Goal: Task Accomplishment & Management: Manage account settings

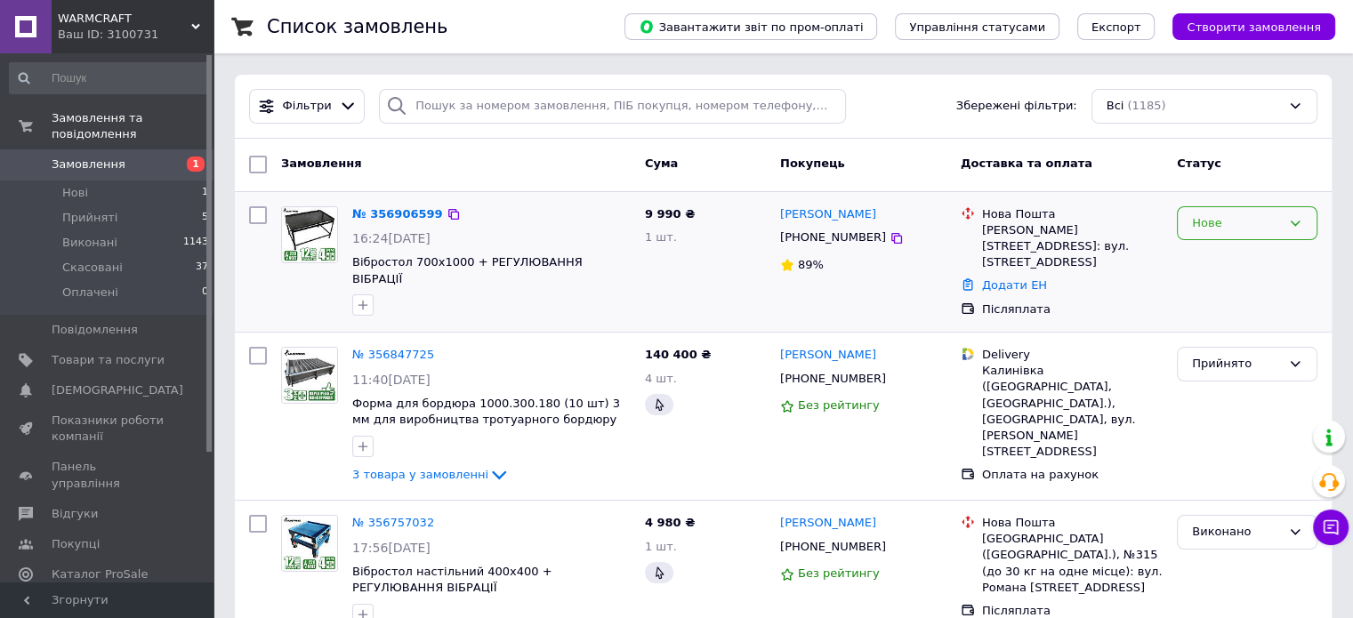
click at [1279, 227] on div "Нове" at bounding box center [1236, 223] width 89 height 19
click at [1229, 258] on li "Прийнято" at bounding box center [1246, 260] width 139 height 33
click at [1217, 216] on div "Нове" at bounding box center [1236, 223] width 89 height 19
click at [1194, 255] on li "Прийнято" at bounding box center [1246, 260] width 139 height 33
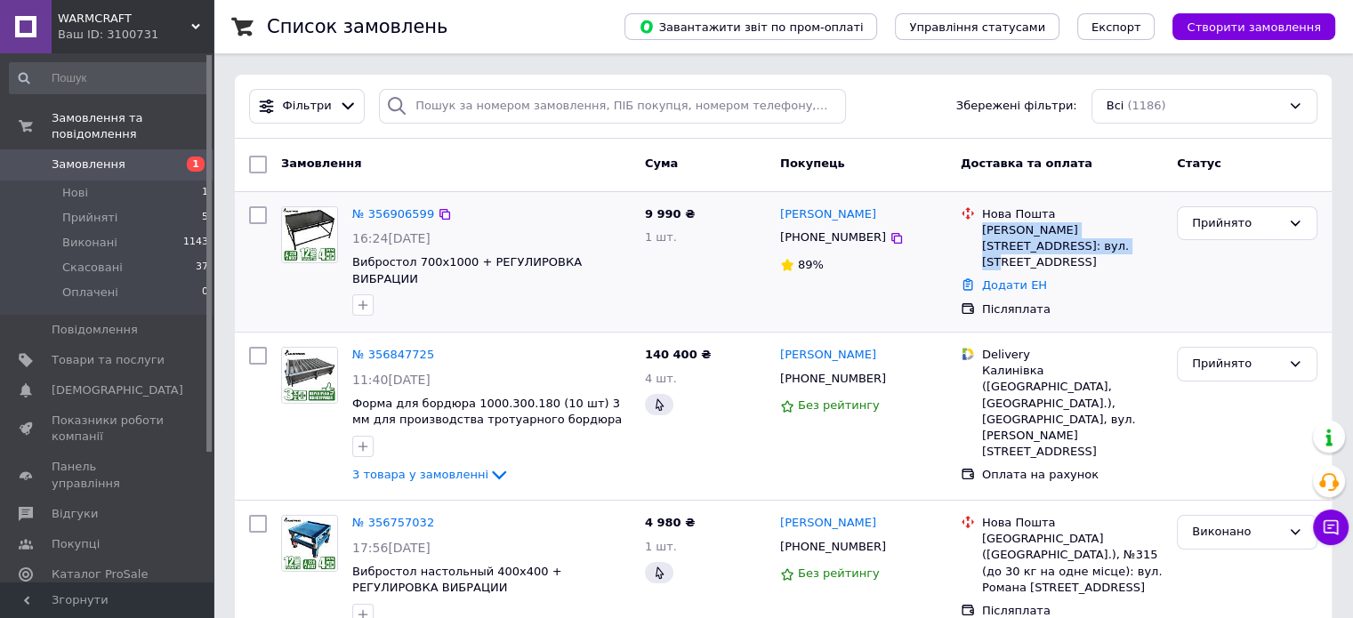
drag, startPoint x: 979, startPoint y: 230, endPoint x: 1094, endPoint y: 247, distance: 116.0
click at [1094, 247] on div "Нова Пошта Кропивницький, №22: вул. Покровська, 73" at bounding box center [1072, 238] width 188 height 65
copy div "Кропивницький, №22: вул. Покровська, 73"
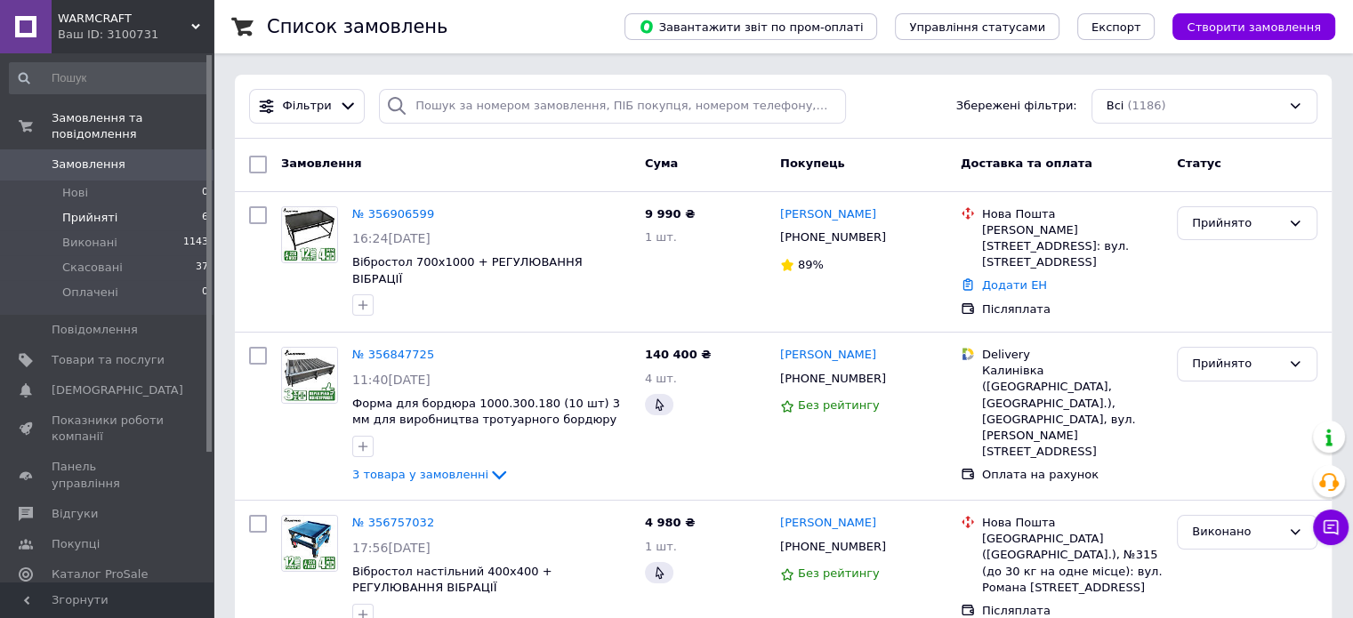
click at [120, 205] on li "Прийняті 6" at bounding box center [109, 217] width 219 height 25
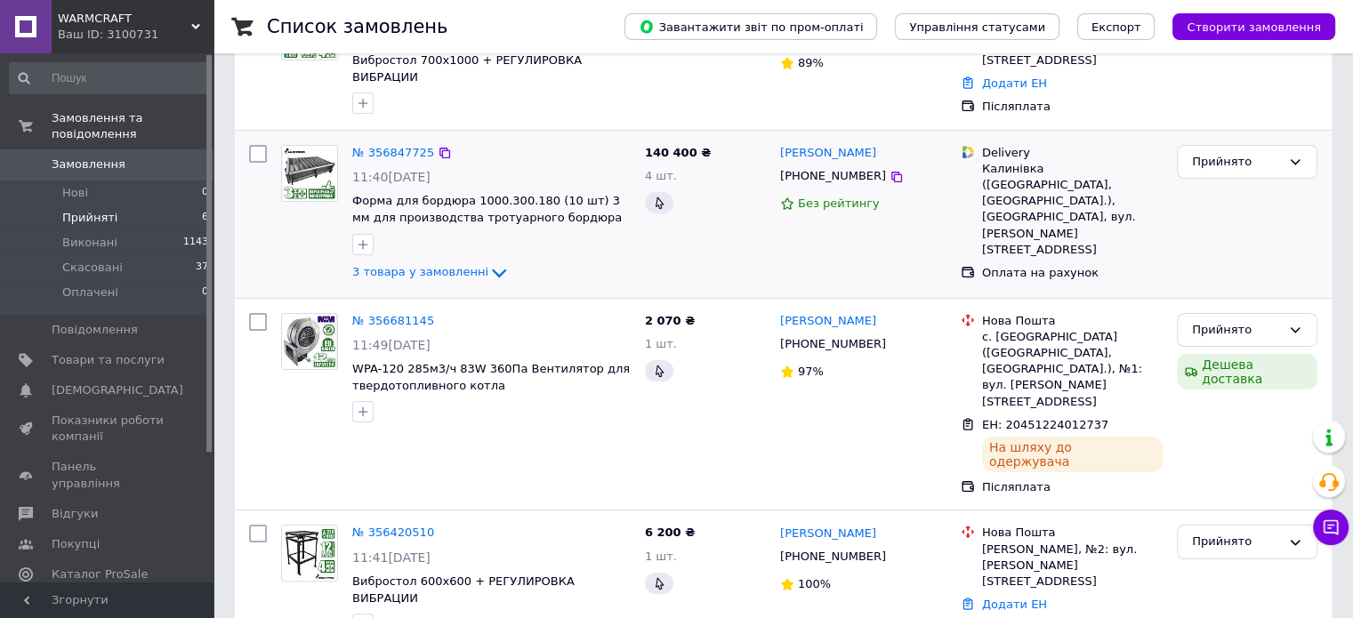
scroll to position [267, 0]
click at [390, 525] on link "№ 356420510" at bounding box center [393, 531] width 82 height 13
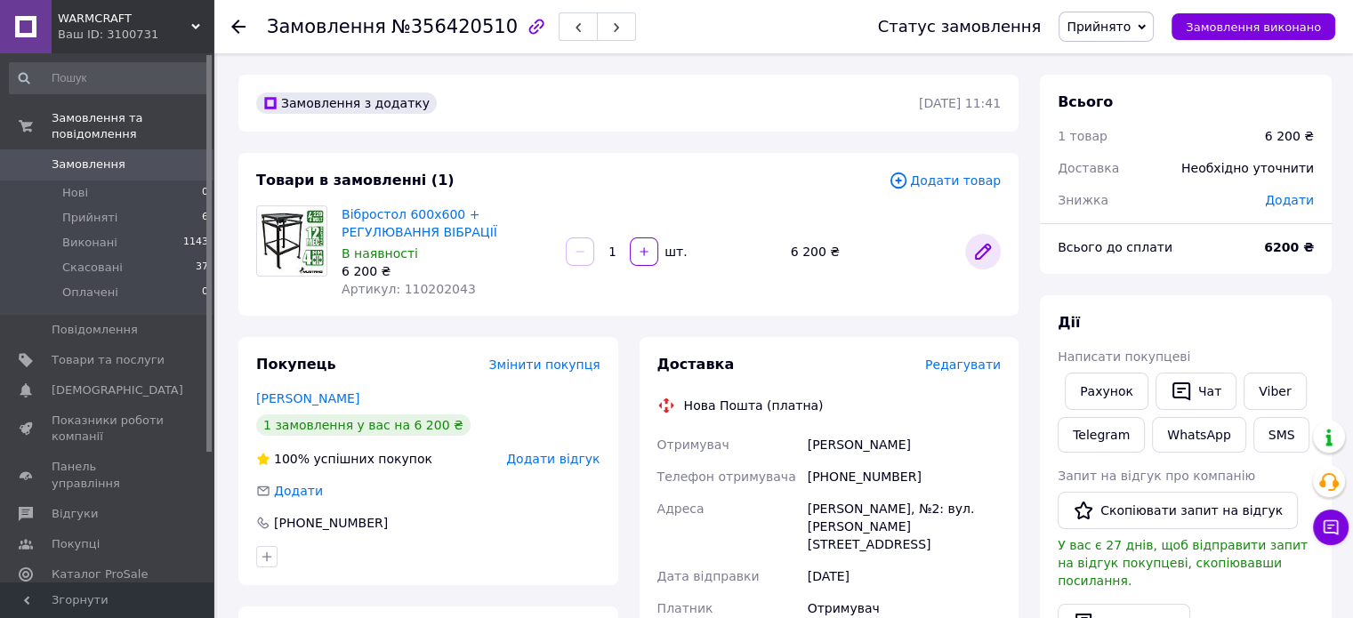
click at [995, 253] on link at bounding box center [983, 252] width 36 height 36
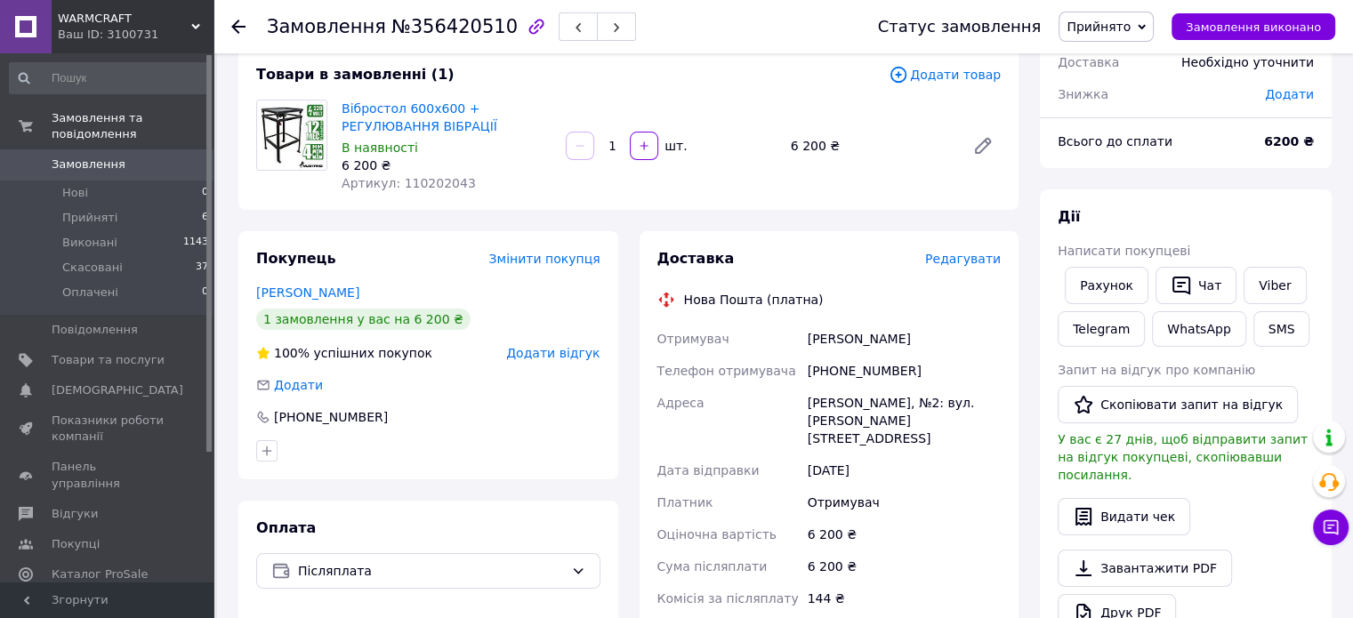
scroll to position [89, 0]
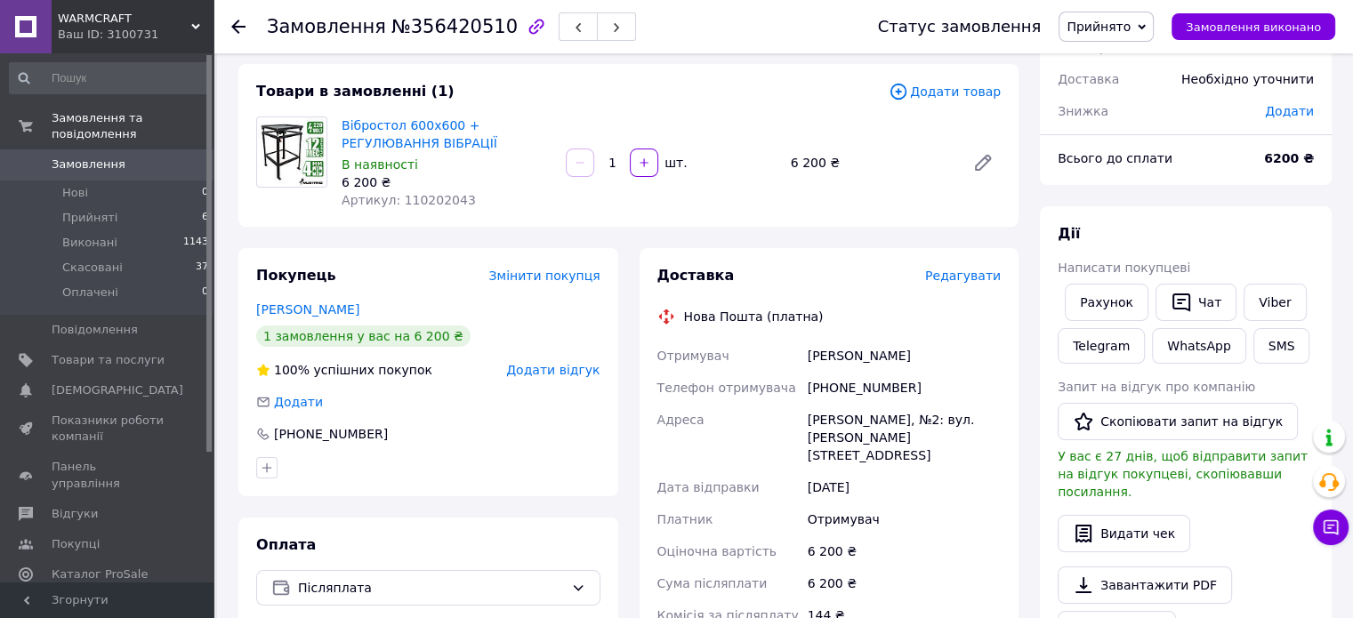
click at [241, 26] on use at bounding box center [238, 27] width 14 height 14
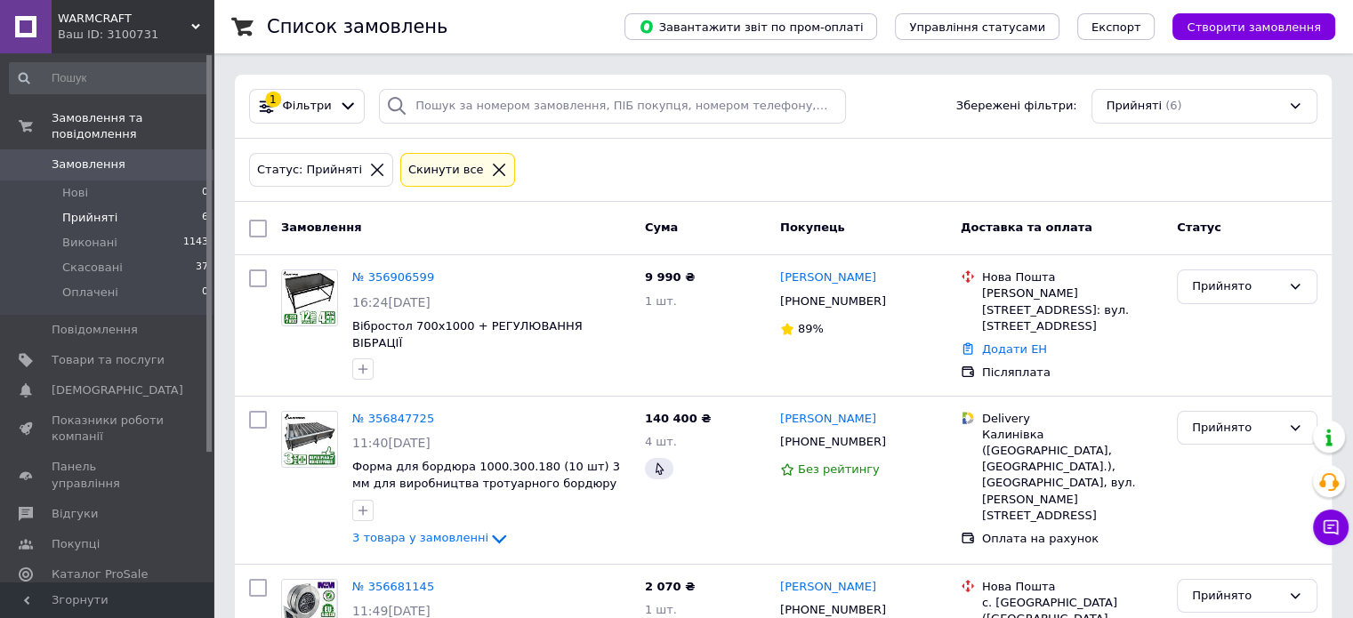
click at [369, 173] on icon at bounding box center [377, 170] width 16 height 16
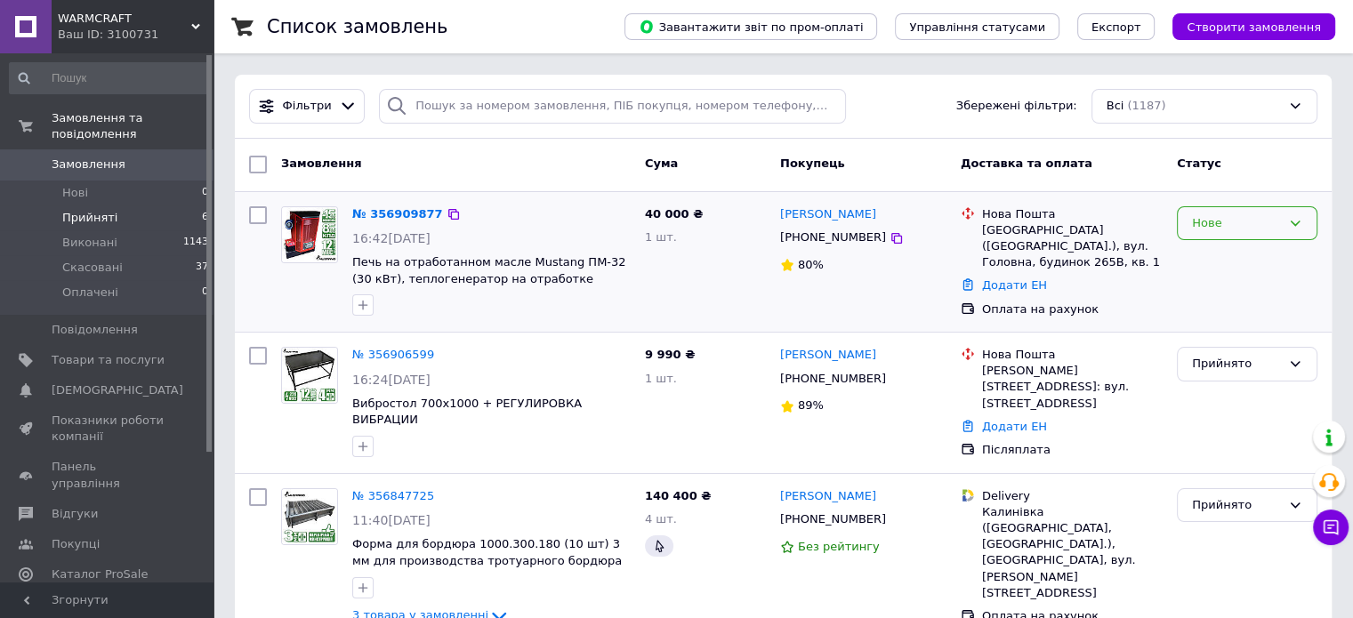
click at [1220, 226] on div "Нове" at bounding box center [1236, 223] width 89 height 19
click at [1218, 258] on li "Прийнято" at bounding box center [1246, 260] width 139 height 33
click at [797, 213] on link "Василь Лакуста" at bounding box center [828, 214] width 96 height 17
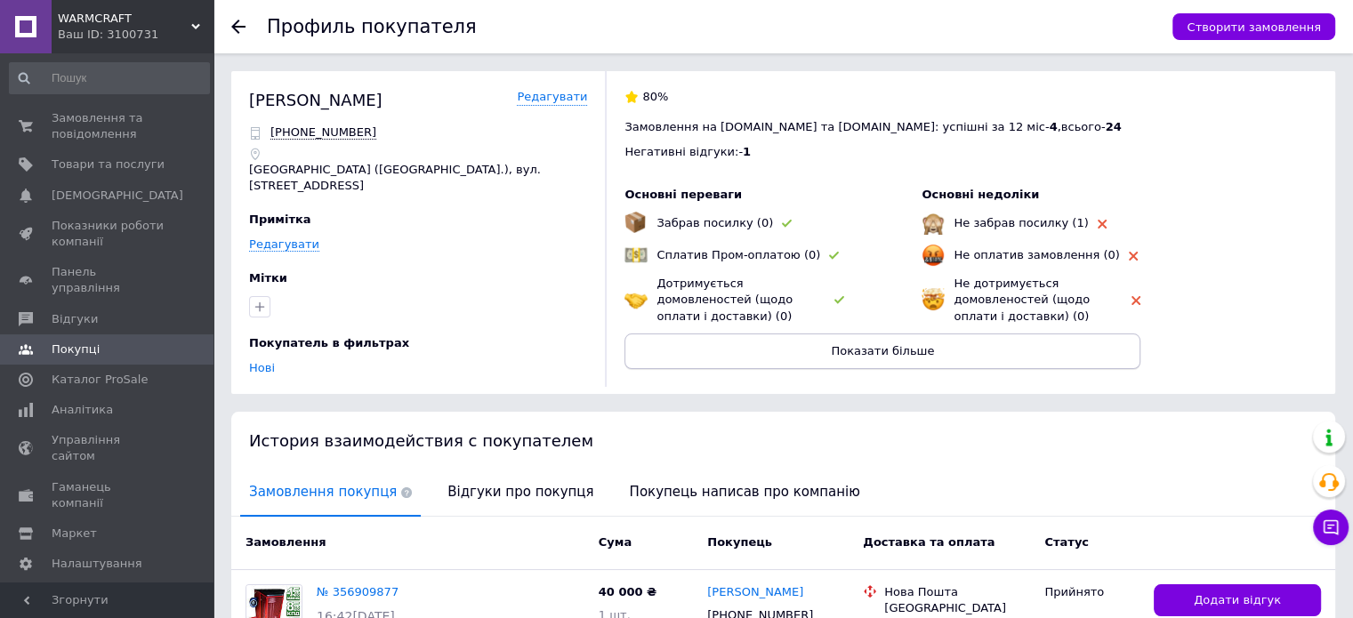
click at [904, 344] on span "Показати більше" at bounding box center [882, 350] width 103 height 13
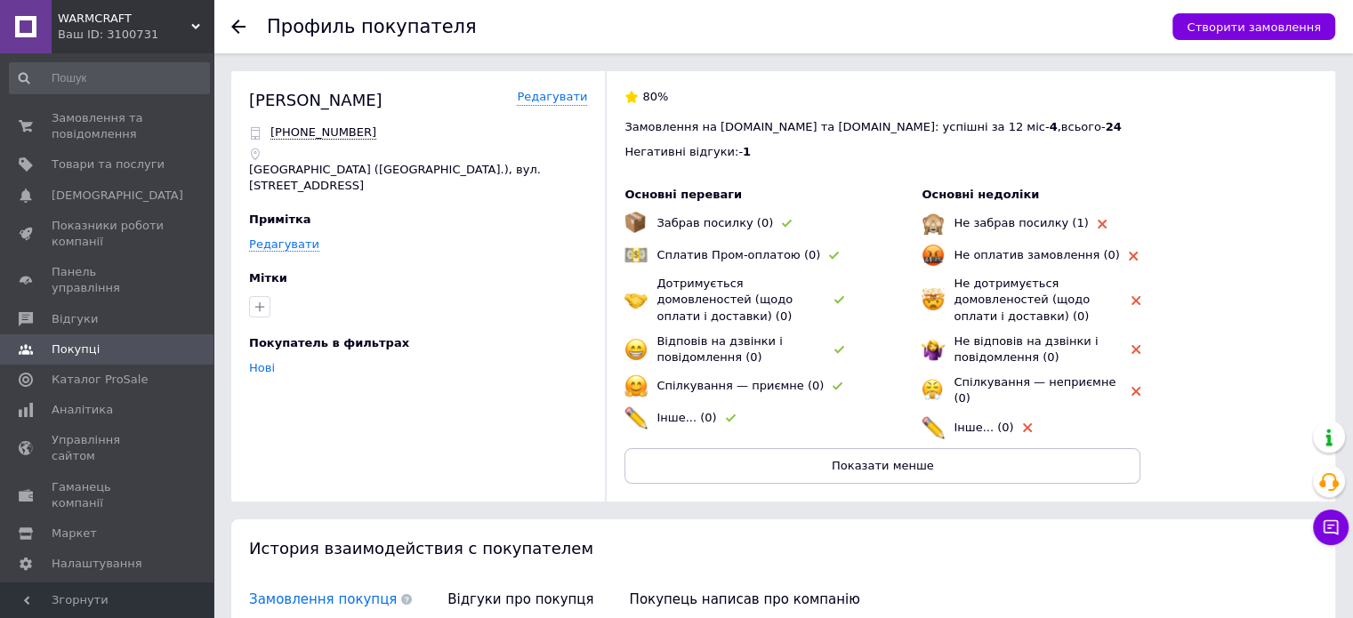
click at [235, 42] on div at bounding box center [249, 26] width 36 height 53
click at [234, 31] on icon at bounding box center [238, 27] width 14 height 14
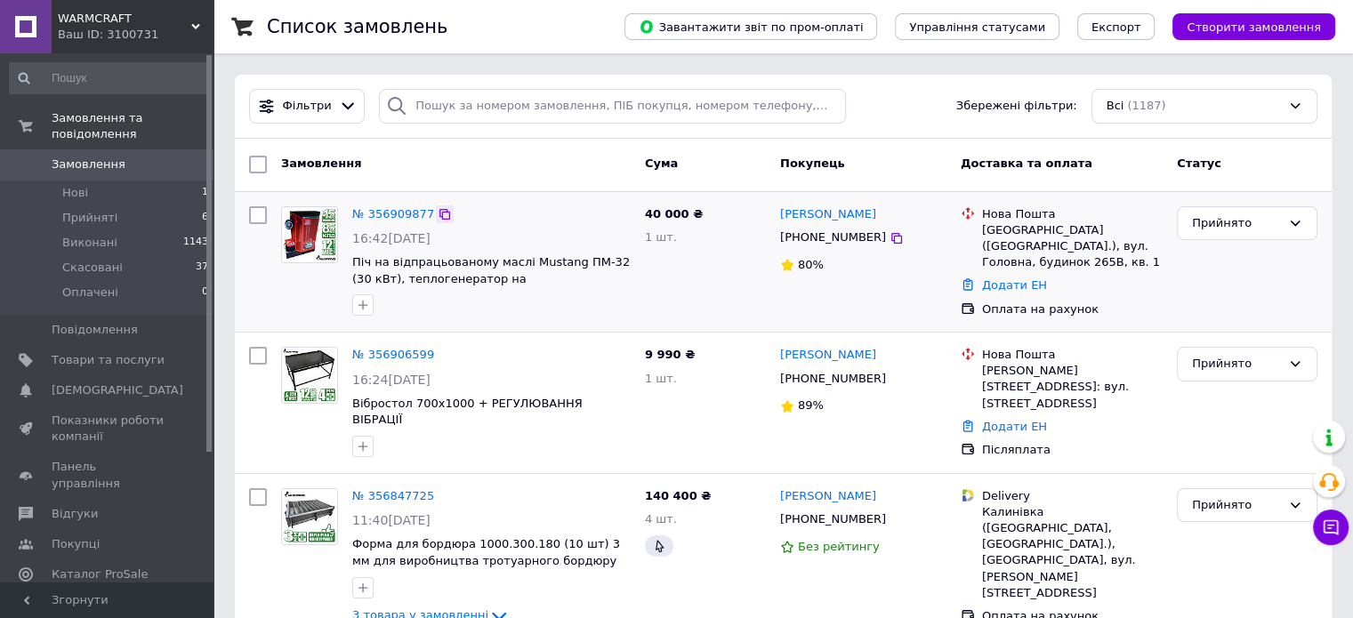
click at [438, 216] on icon at bounding box center [445, 214] width 14 height 14
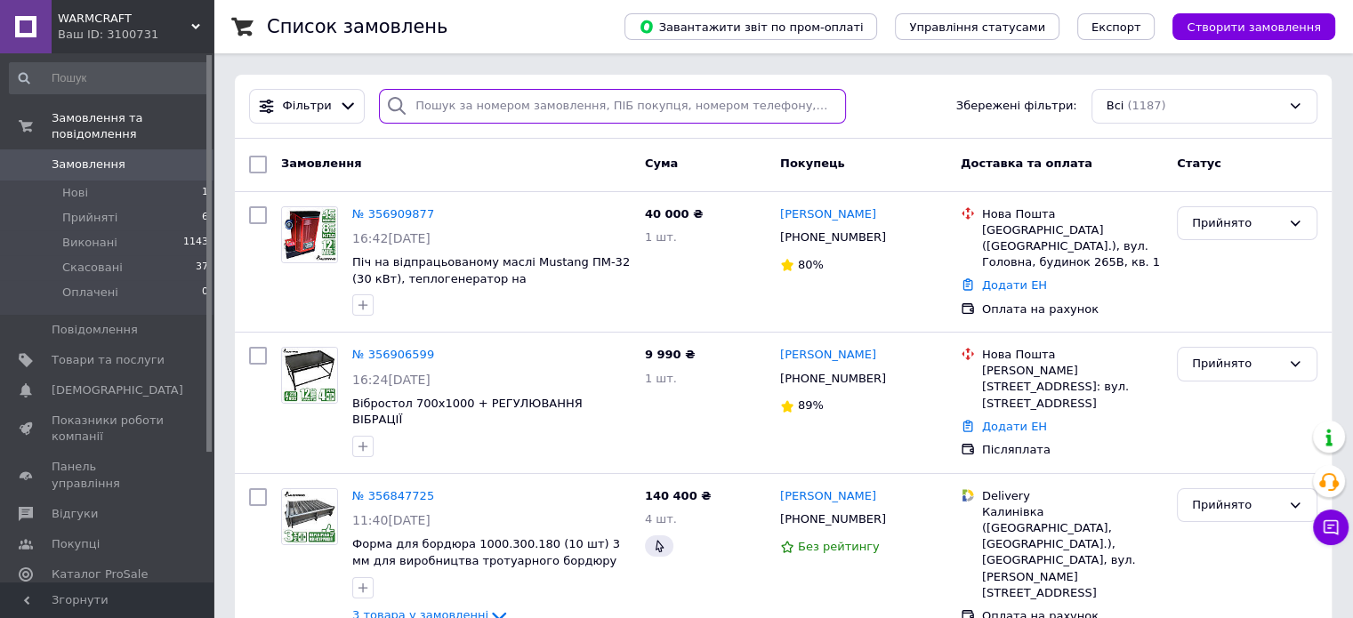
click at [467, 116] on input "search" at bounding box center [612, 106] width 467 height 35
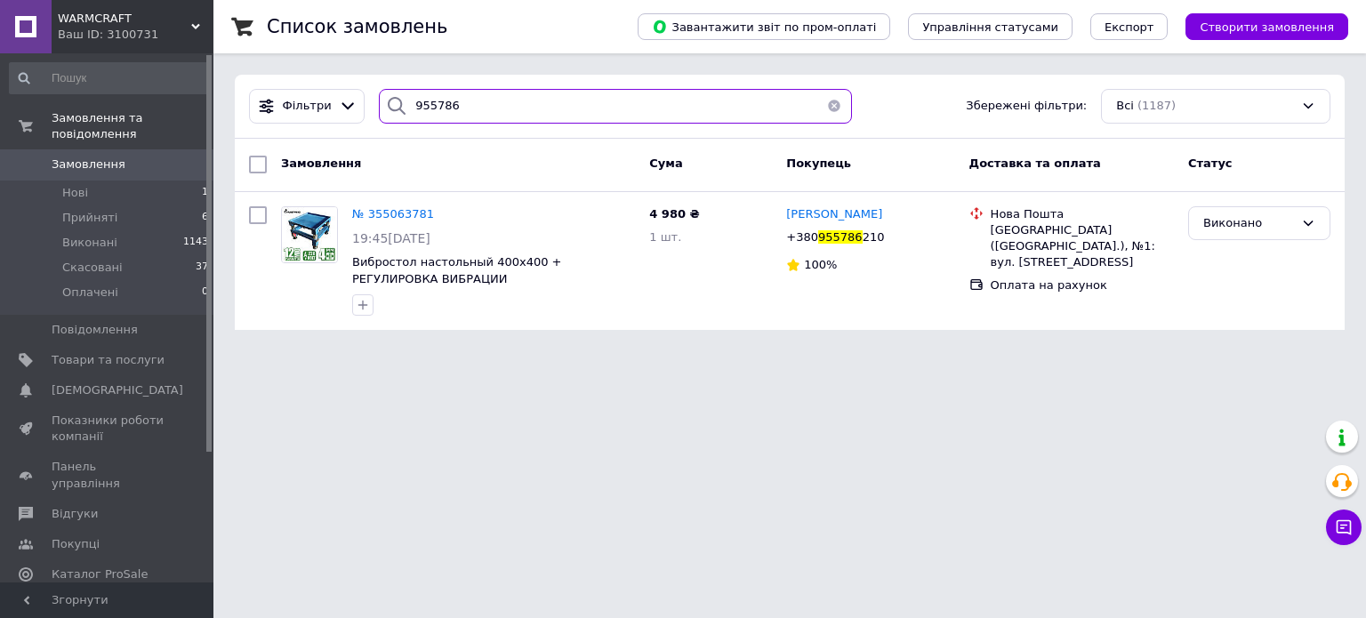
type input "955786"
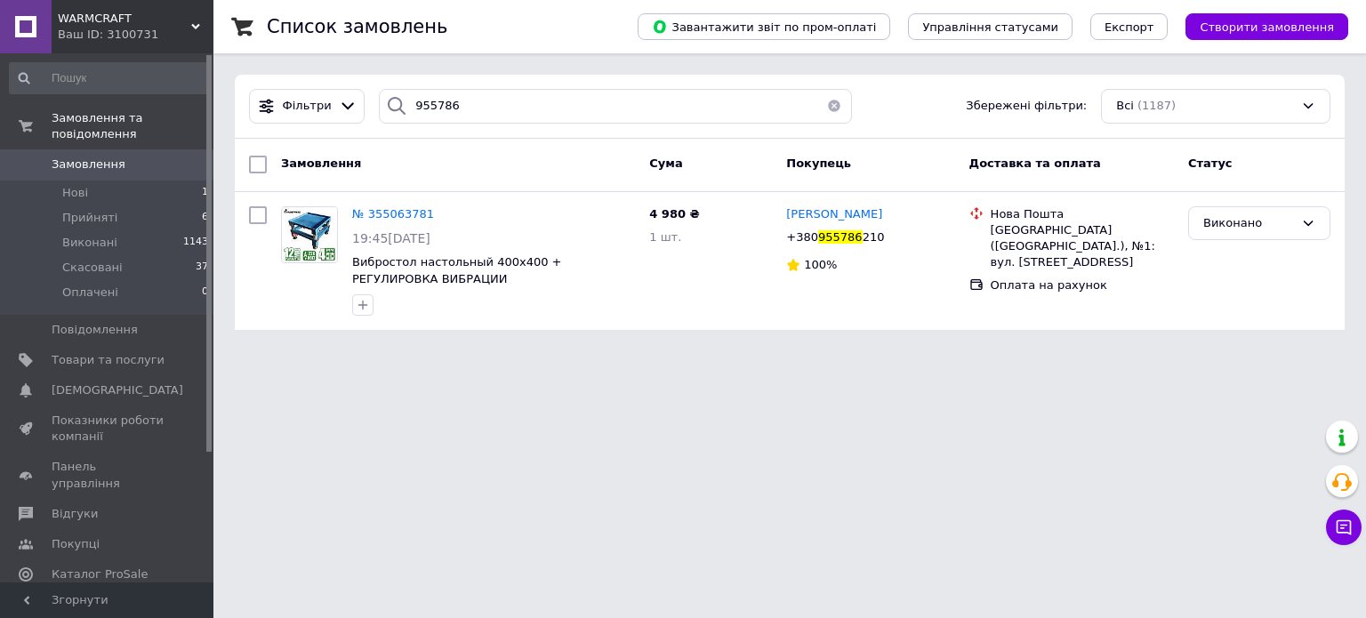
click at [822, 102] on button "button" at bounding box center [834, 106] width 36 height 35
